Goal: Check status: Check status

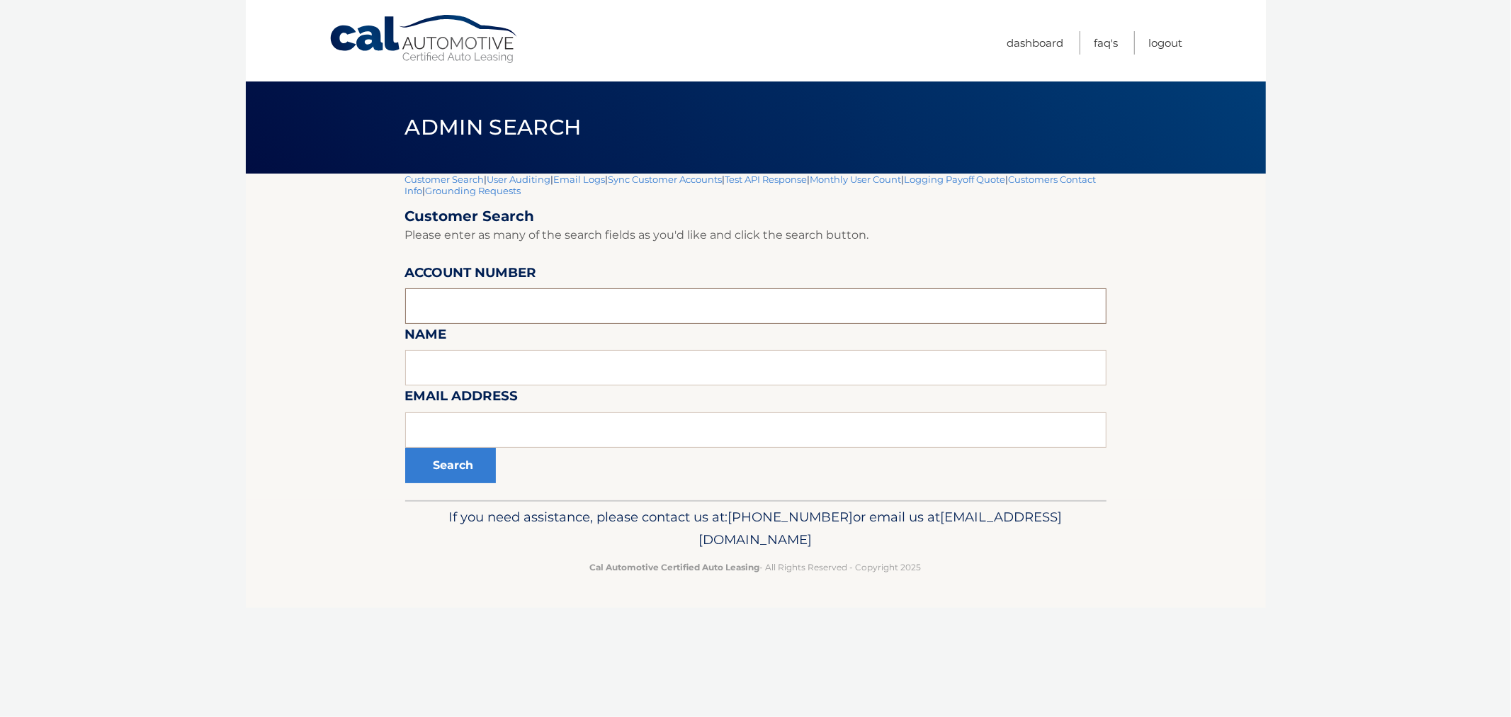
click at [472, 303] on input "text" at bounding box center [755, 305] width 701 height 35
paste input "44455544383"
type input "44455544383"
click at [455, 469] on button "Search" at bounding box center [450, 465] width 91 height 35
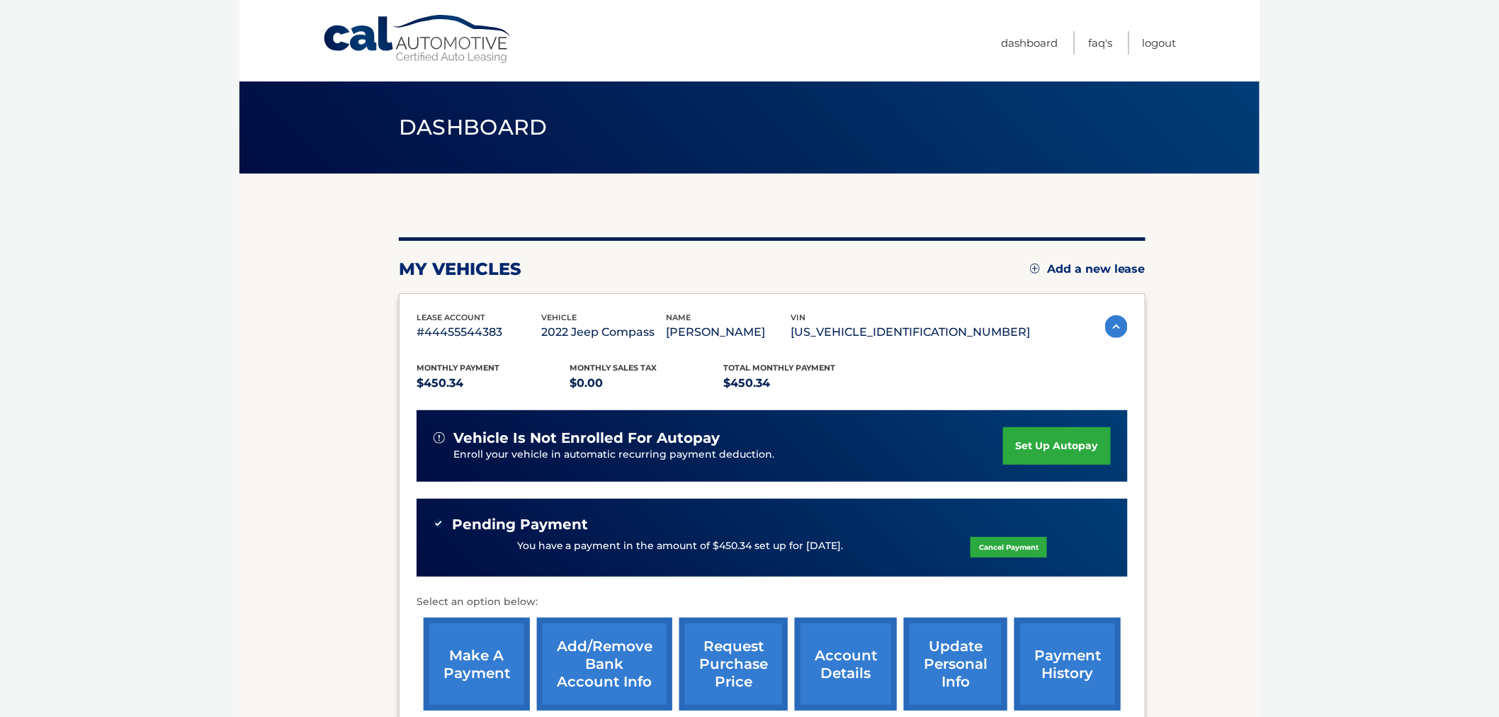
click at [744, 669] on link "request purchase price" at bounding box center [733, 664] width 108 height 93
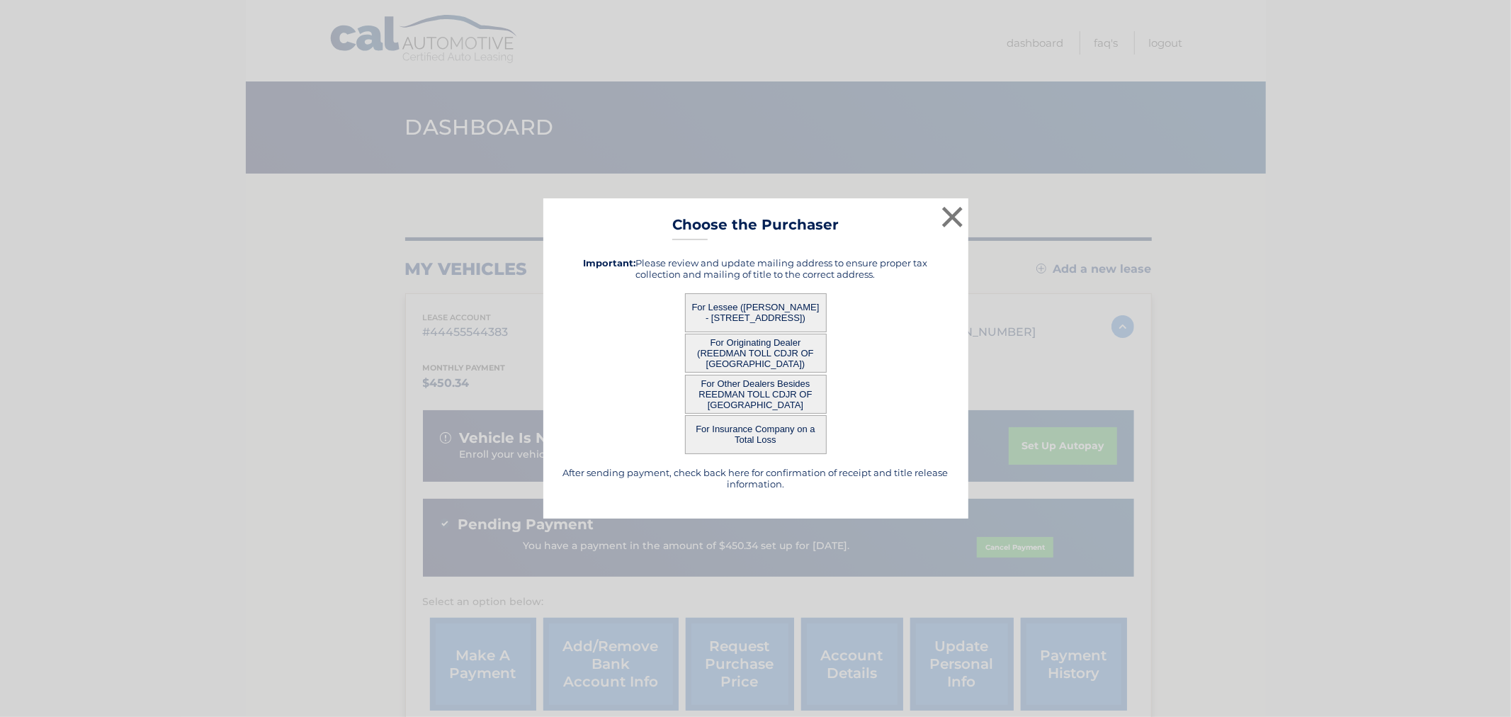
click at [772, 317] on button "For Lessee (BRITTANY HILL - 9404 Perimeter Sta St, Apt 207, Charlotte, NC 28216)" at bounding box center [756, 312] width 142 height 39
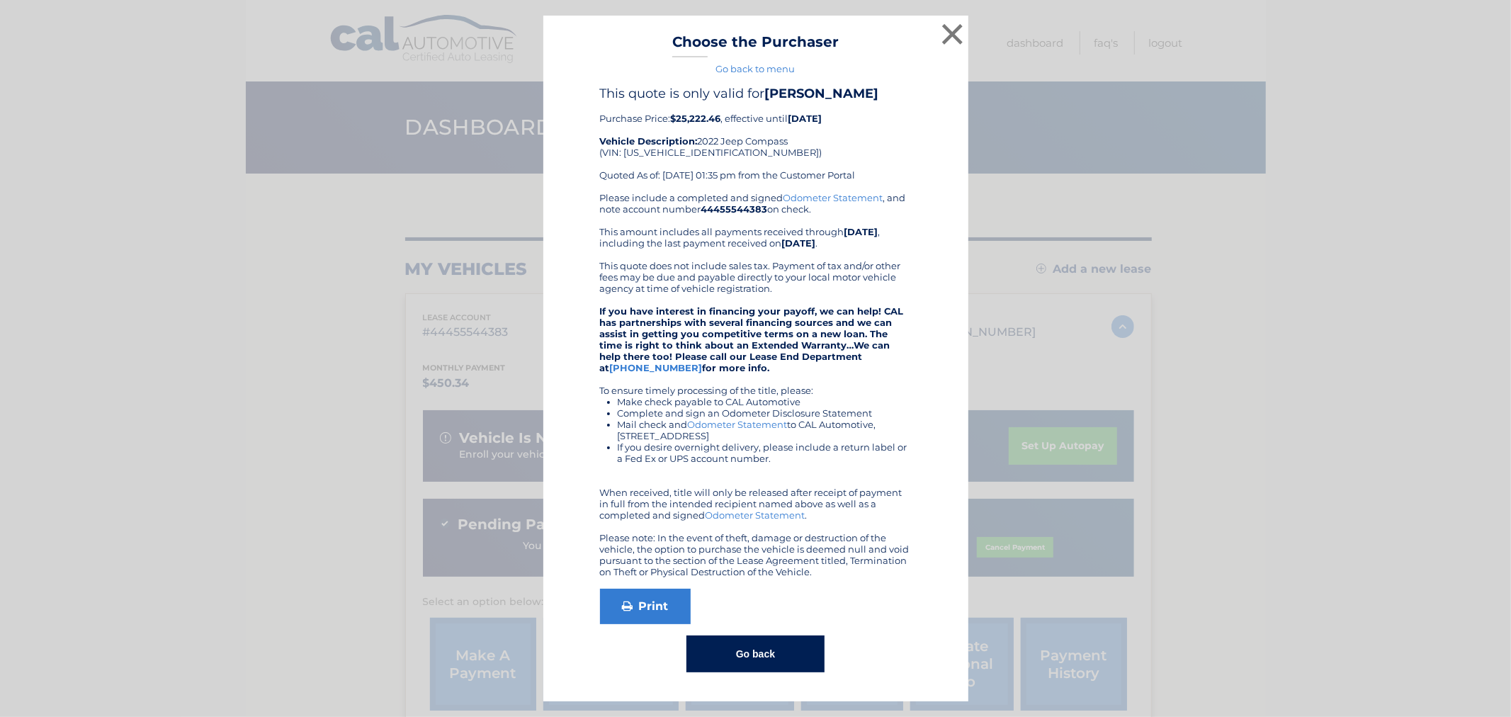
click at [748, 666] on button "Go back" at bounding box center [755, 653] width 138 height 37
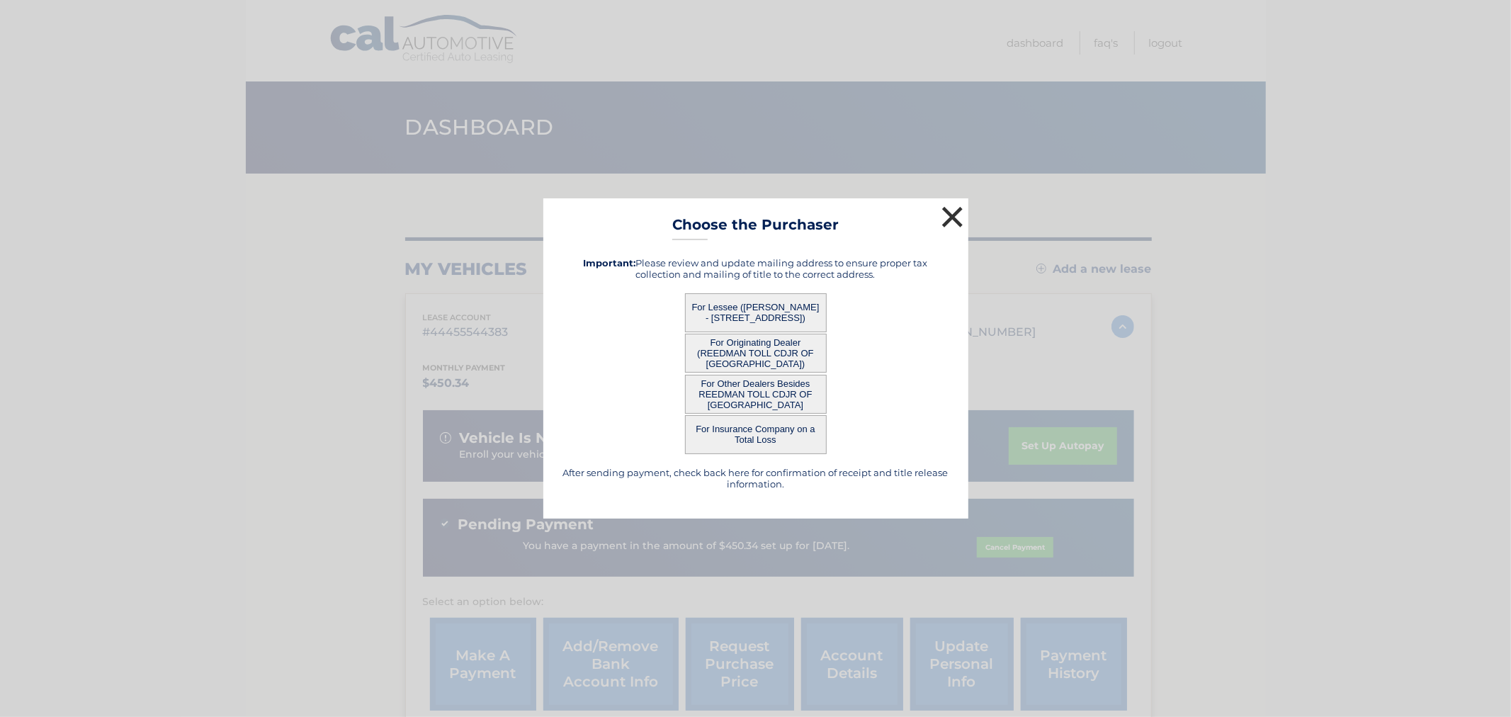
click at [950, 217] on button "×" at bounding box center [952, 217] width 28 height 28
